Goal: Task Accomplishment & Management: Manage account settings

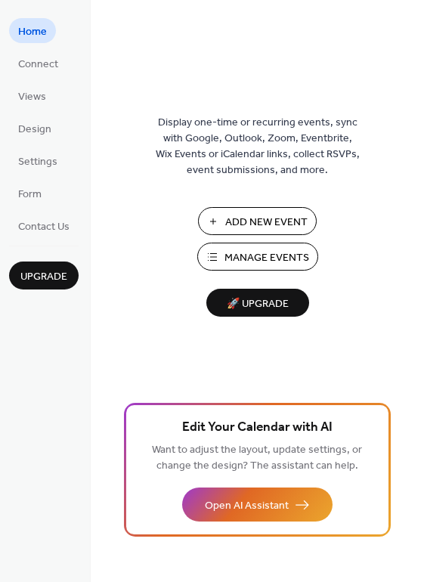
click at [301, 259] on span "Manage Events" at bounding box center [267, 258] width 85 height 16
click at [403, 123] on div "Display one-time or recurring events, sync with Google, Outlook, Zoom, Eventbri…" at bounding box center [258, 315] width 334 height 533
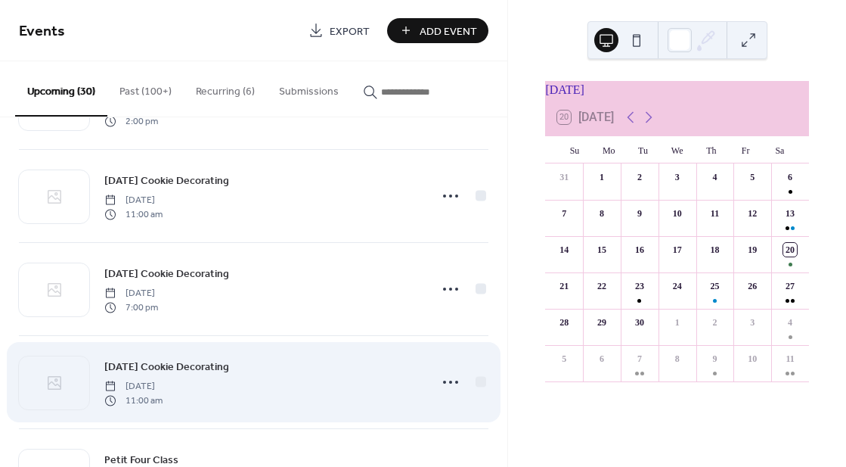
scroll to position [550, 0]
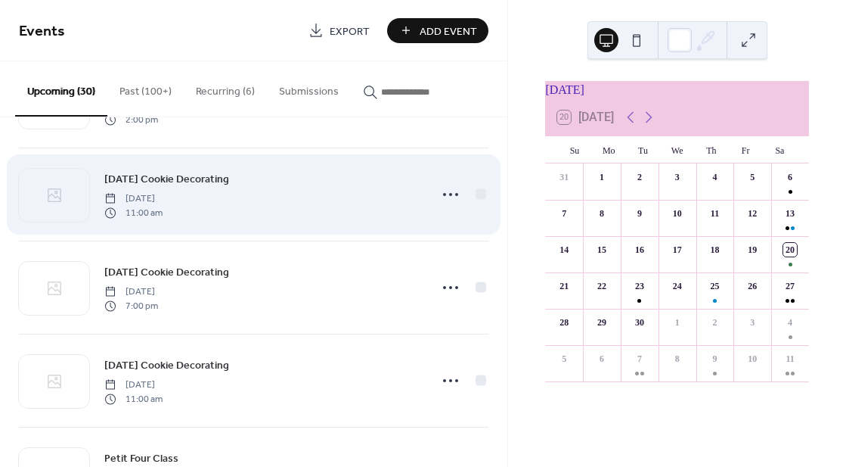
click at [385, 201] on div "[DATE] Cookie Decorating [DATE] 11:00 am" at bounding box center [262, 194] width 316 height 48
click at [225, 178] on span "[DATE] Cookie Decorating" at bounding box center [166, 180] width 125 height 16
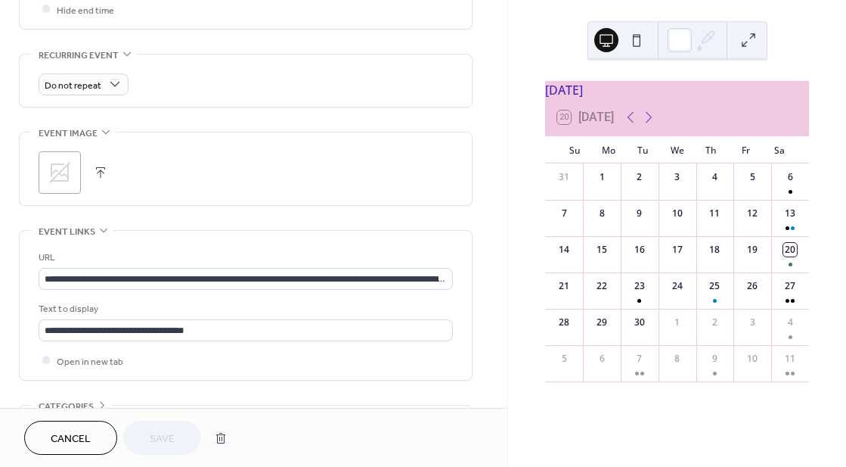
scroll to position [619, 0]
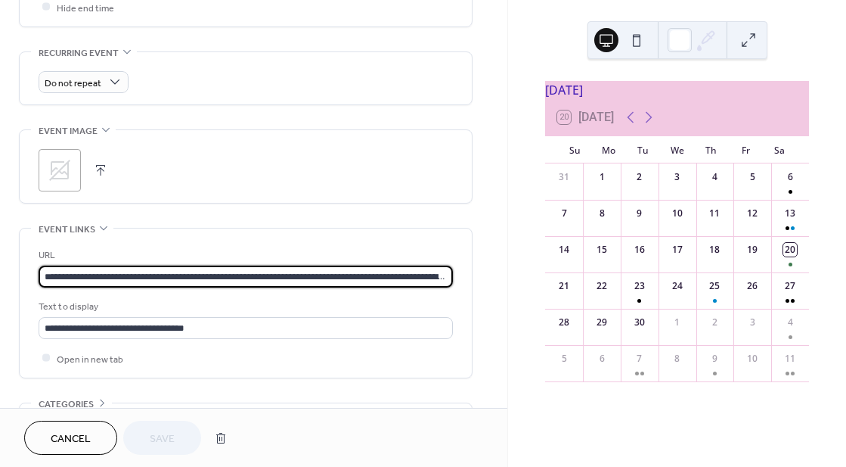
click at [338, 276] on input "**********" at bounding box center [246, 277] width 415 height 22
drag, startPoint x: 42, startPoint y: 275, endPoint x: 474, endPoint y: 265, distance: 432.8
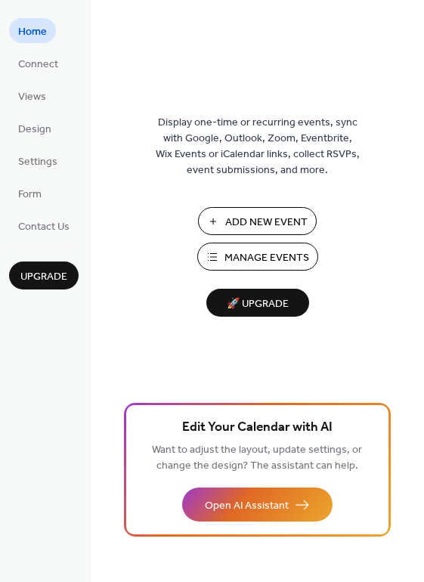
click at [220, 254] on button "Manage Events" at bounding box center [257, 257] width 121 height 28
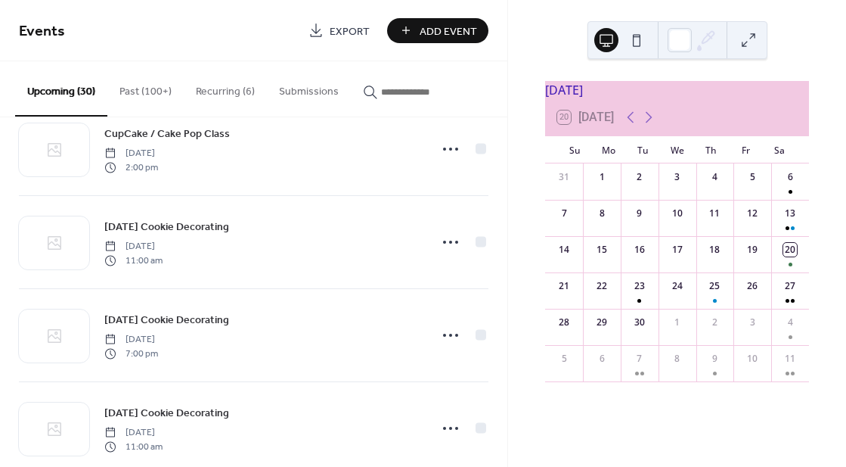
scroll to position [550, 0]
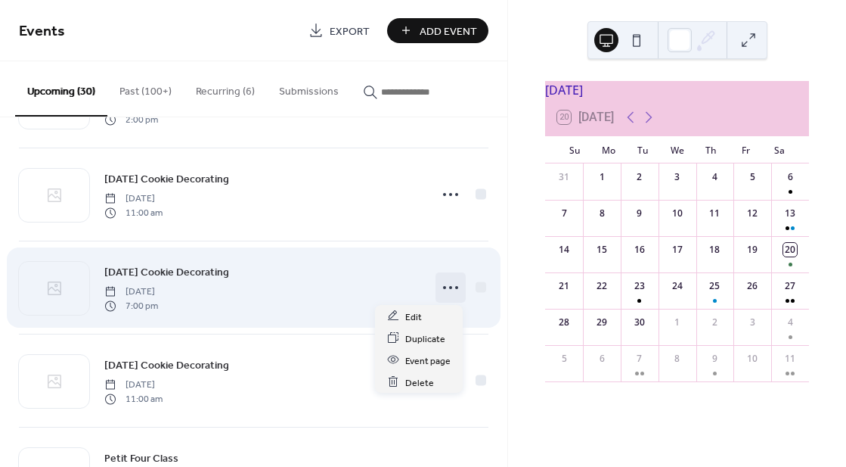
click at [455, 286] on circle at bounding box center [456, 287] width 3 height 3
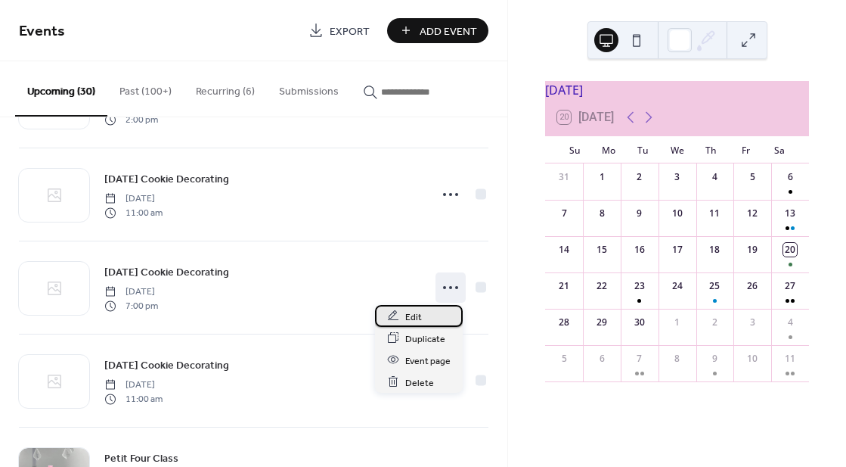
click at [417, 312] on span "Edit" at bounding box center [413, 317] width 17 height 16
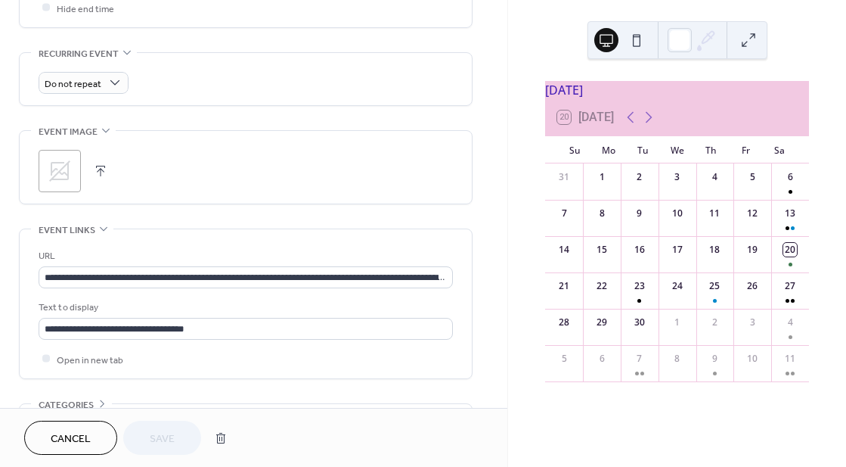
scroll to position [619, 0]
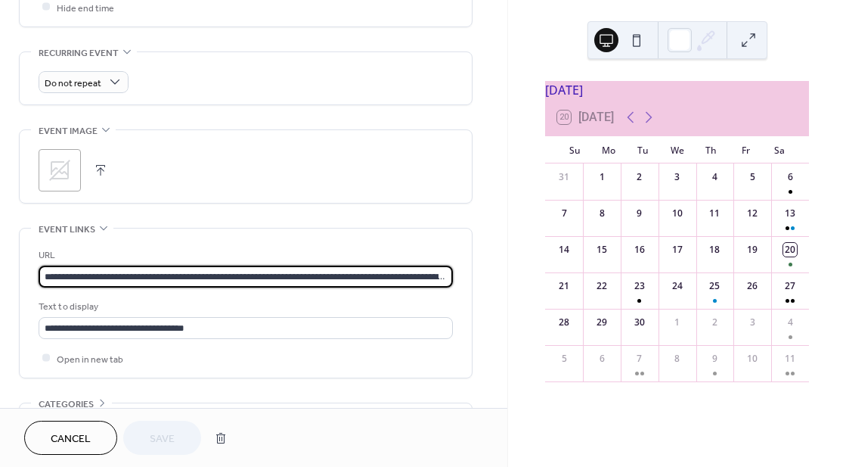
click at [309, 280] on input "**********" at bounding box center [246, 277] width 415 height 22
drag, startPoint x: 42, startPoint y: 278, endPoint x: 489, endPoint y: 293, distance: 447.3
